Goal: Task Accomplishment & Management: Manage account settings

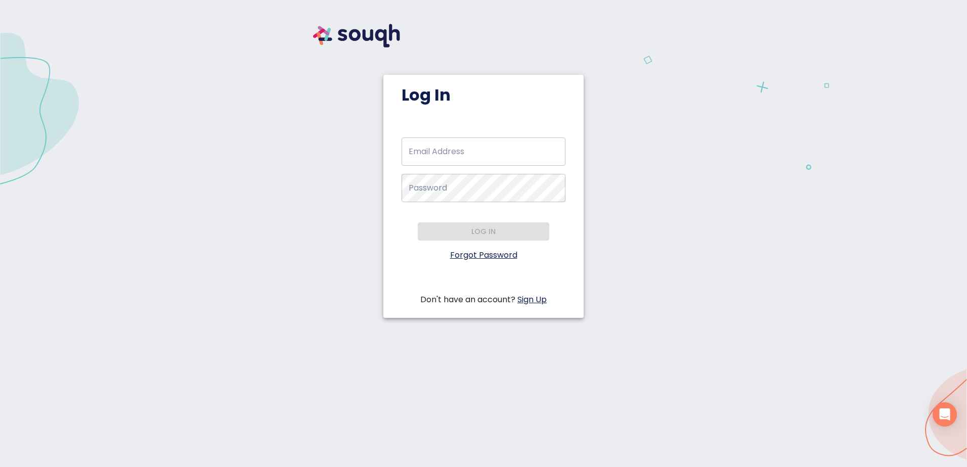
click at [442, 150] on input "Email Address   *" at bounding box center [483, 152] width 164 height 28
type input "dfrank@boardwalklaw.ca"
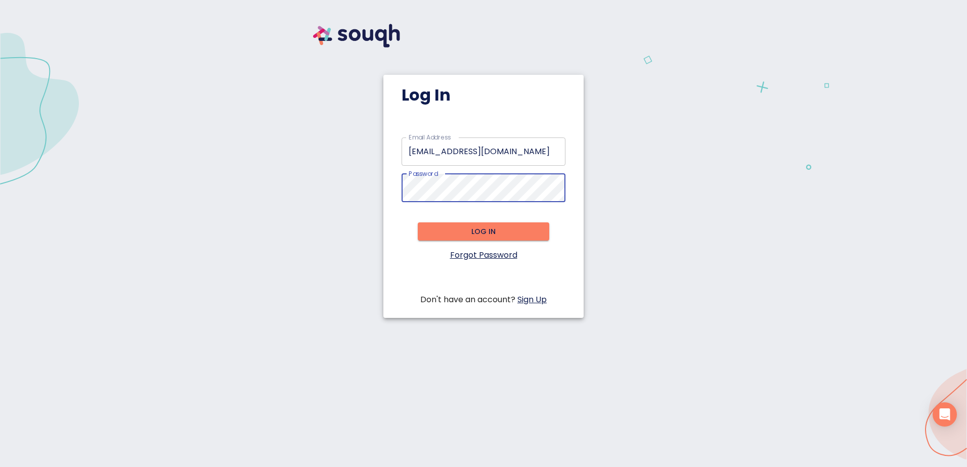
click at [277, 216] on div "Log In Email Address   * dfrank@boardwalklaw.ca Email Address * Password   * Pa…" at bounding box center [483, 175] width 943 height 326
click at [490, 227] on span "Log in" at bounding box center [483, 232] width 115 height 13
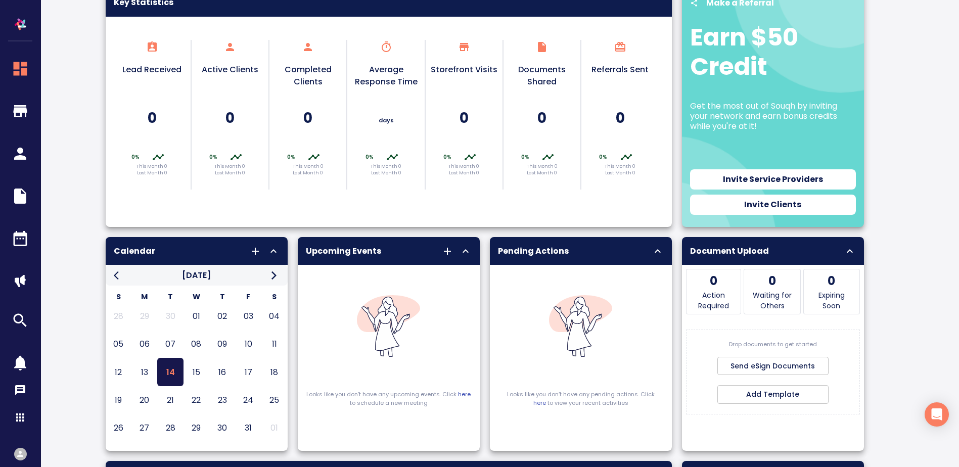
scroll to position [63, 0]
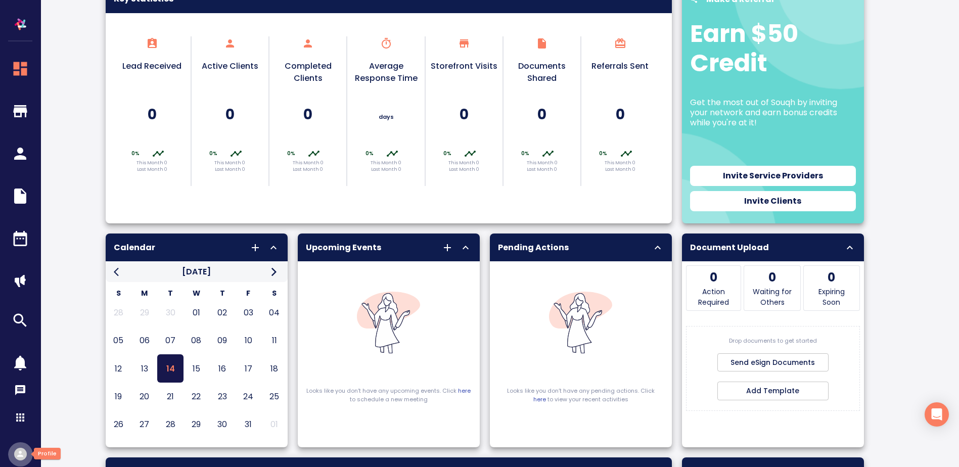
click at [21, 449] on div "button" at bounding box center [20, 454] width 13 height 13
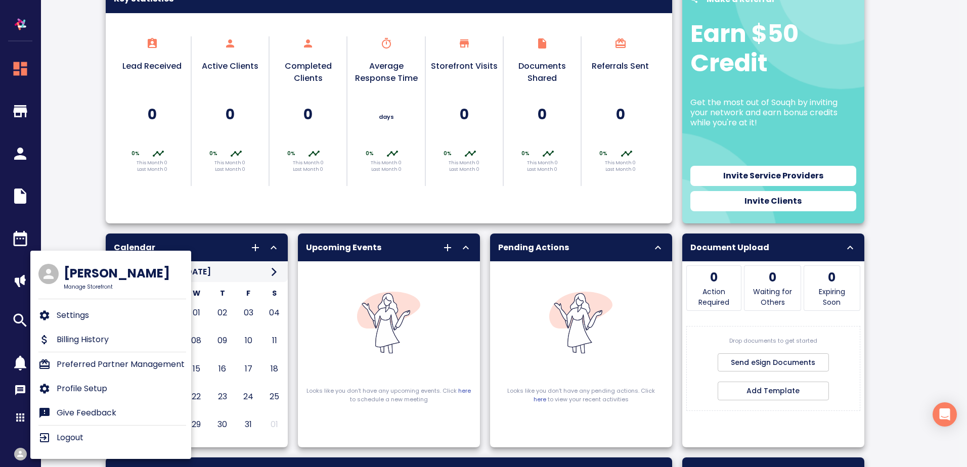
click at [61, 312] on p "Settings" at bounding box center [73, 315] width 32 height 12
